Goal: Obtain resource: Obtain resource

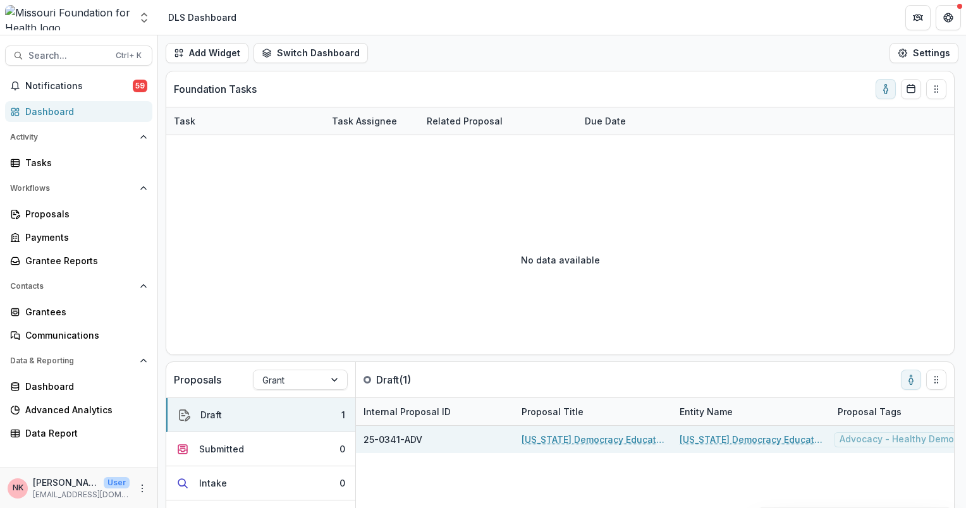
click at [588, 444] on link "[US_STATE] Democracy Education Fund" at bounding box center [592, 439] width 143 height 13
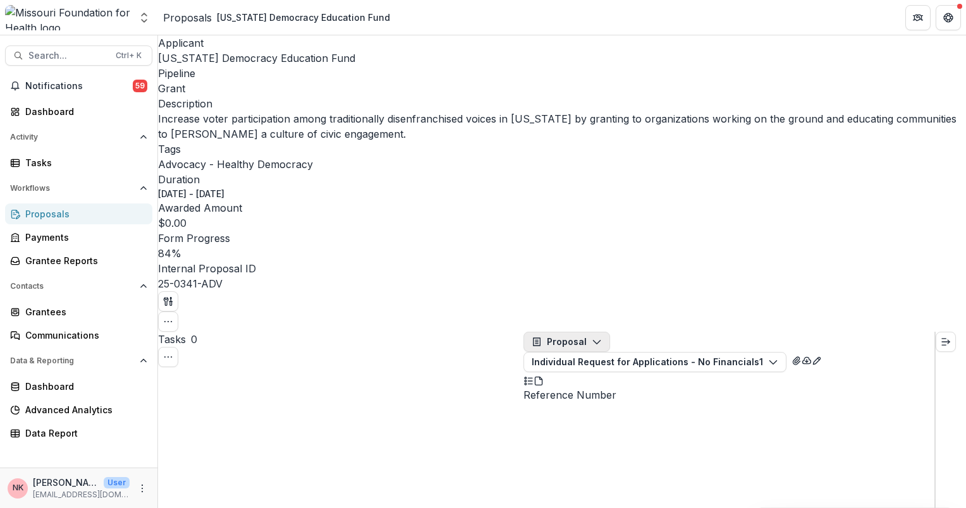
click at [599, 337] on icon "button" at bounding box center [597, 342] width 10 height 10
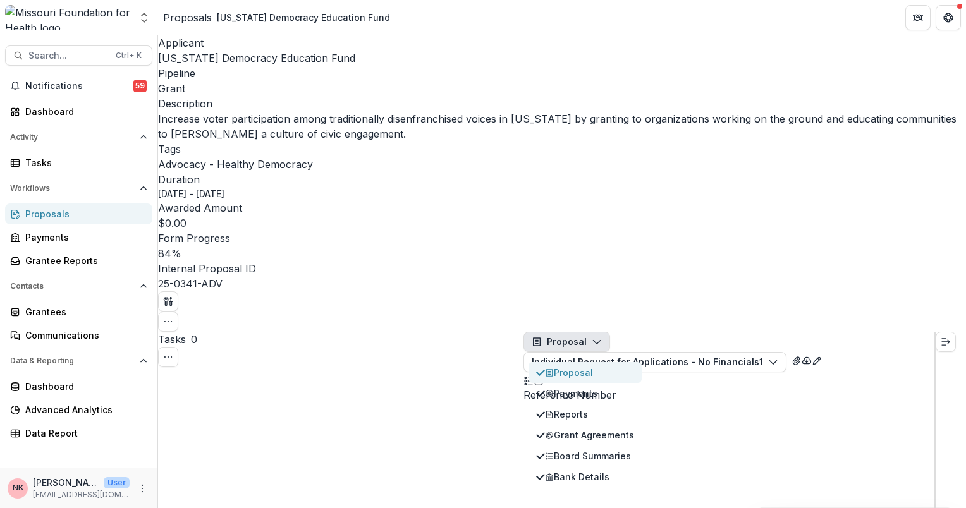
click at [582, 366] on div "Proposal" at bounding box center [589, 372] width 89 height 13
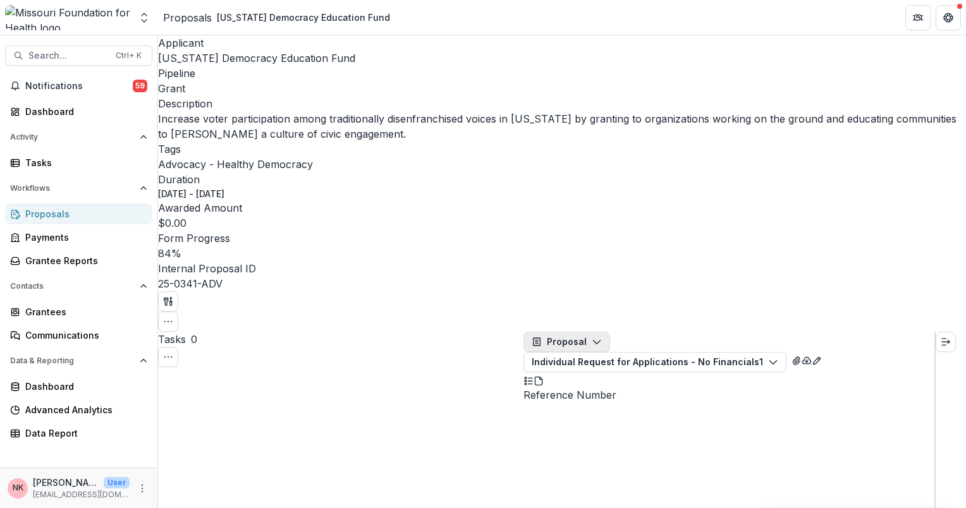
click at [600, 341] on polyline "button" at bounding box center [596, 343] width 7 height 4
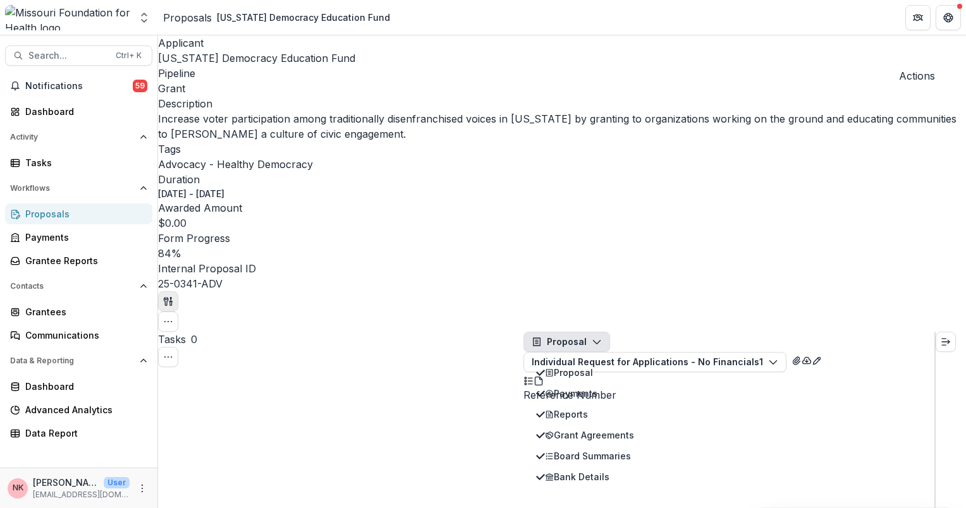
click at [173, 296] on icon "button" at bounding box center [168, 301] width 10 height 10
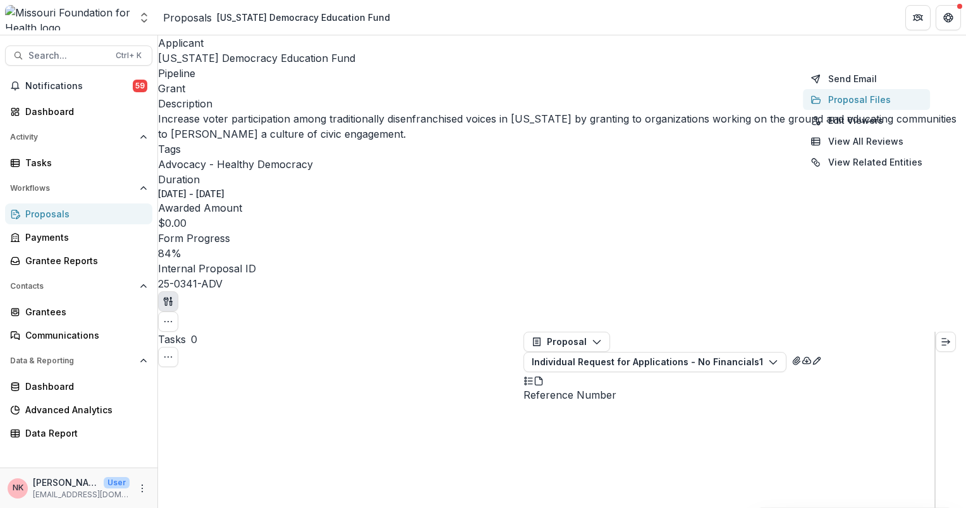
click at [860, 99] on button "Proposal Files" at bounding box center [866, 99] width 127 height 21
